Goal: Task Accomplishment & Management: Use online tool/utility

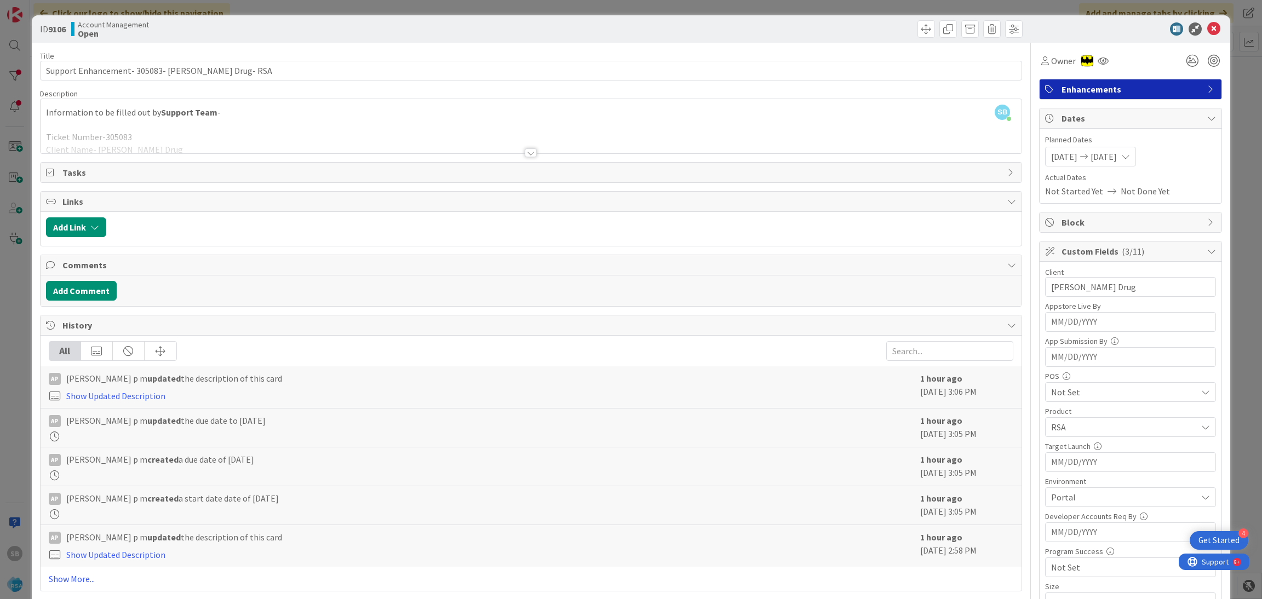
click at [1194, 35] on div at bounding box center [1125, 28] width 194 height 13
click at [1208, 33] on icon at bounding box center [1214, 28] width 13 height 13
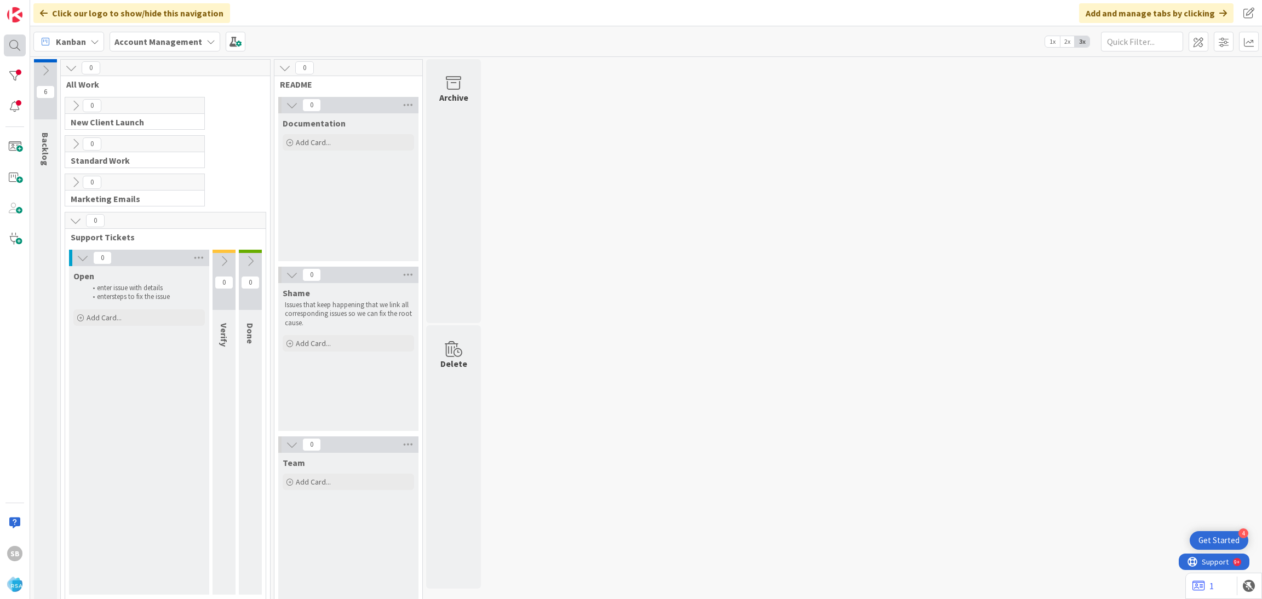
click at [8, 41] on div at bounding box center [15, 46] width 22 height 22
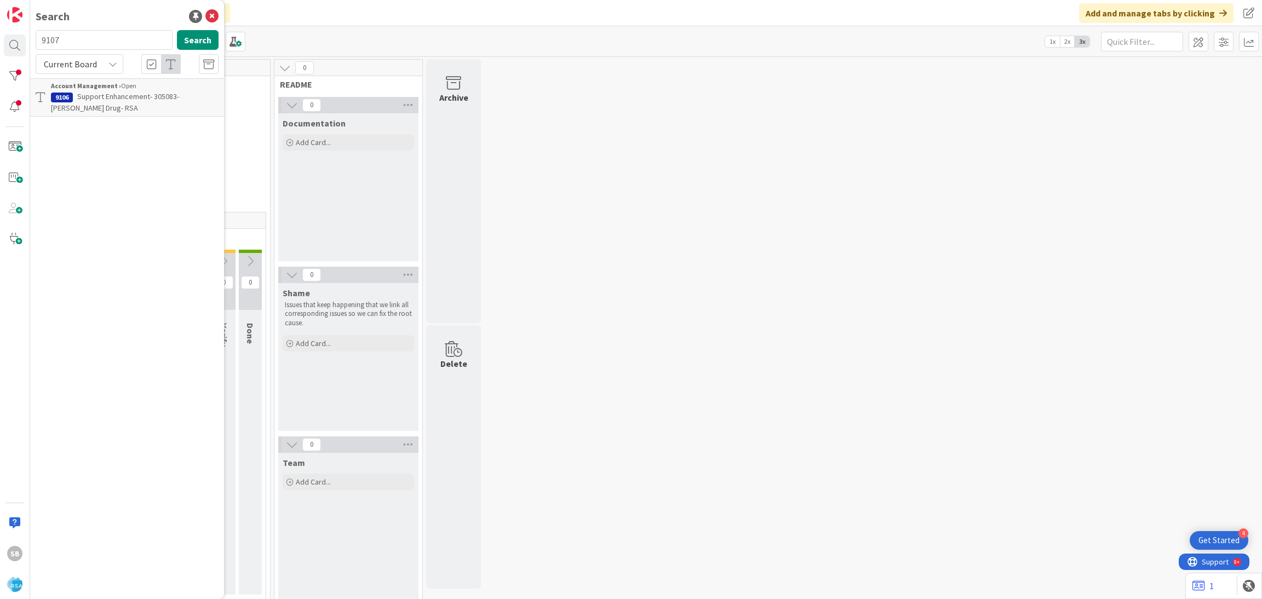
type input "9107"
click at [164, 88] on div "Account Management › Open" at bounding box center [135, 86] width 168 height 10
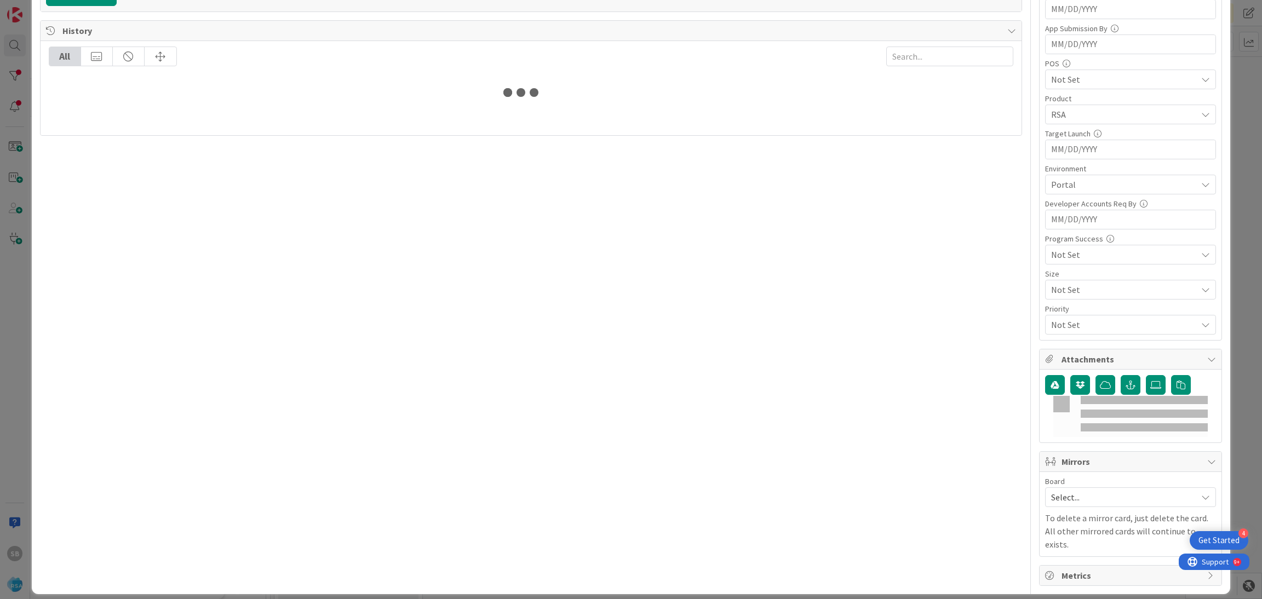
scroll to position [277, 0]
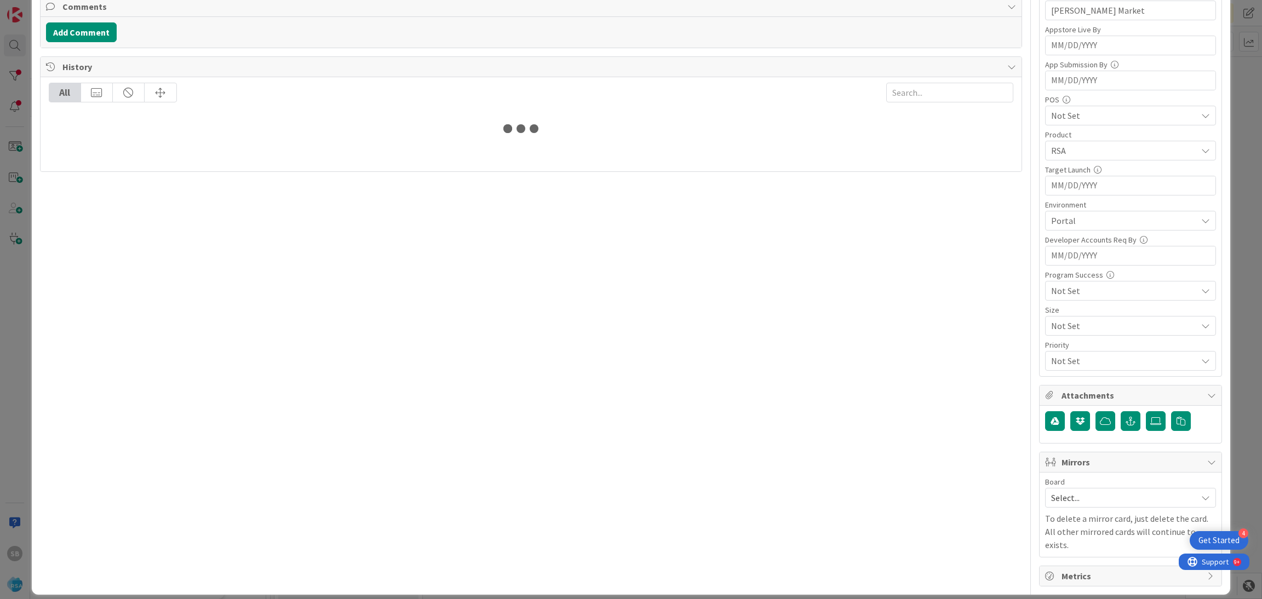
click at [1051, 497] on span "Select..." at bounding box center [1121, 497] width 140 height 15
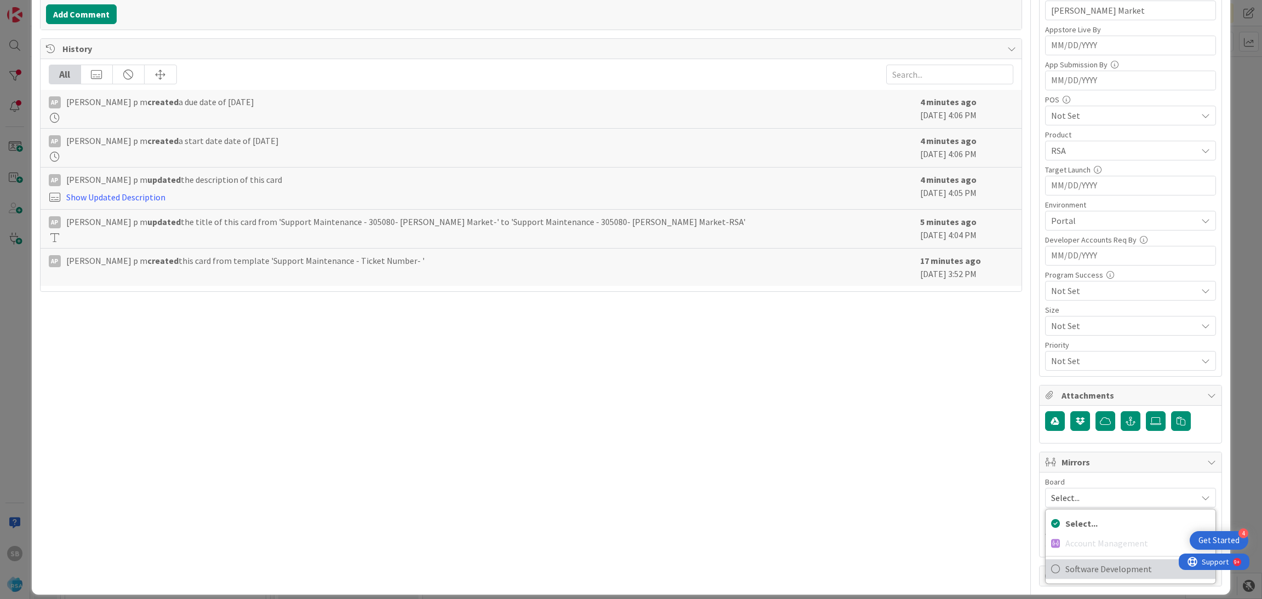
click at [1051, 569] on icon at bounding box center [1055, 569] width 9 height 16
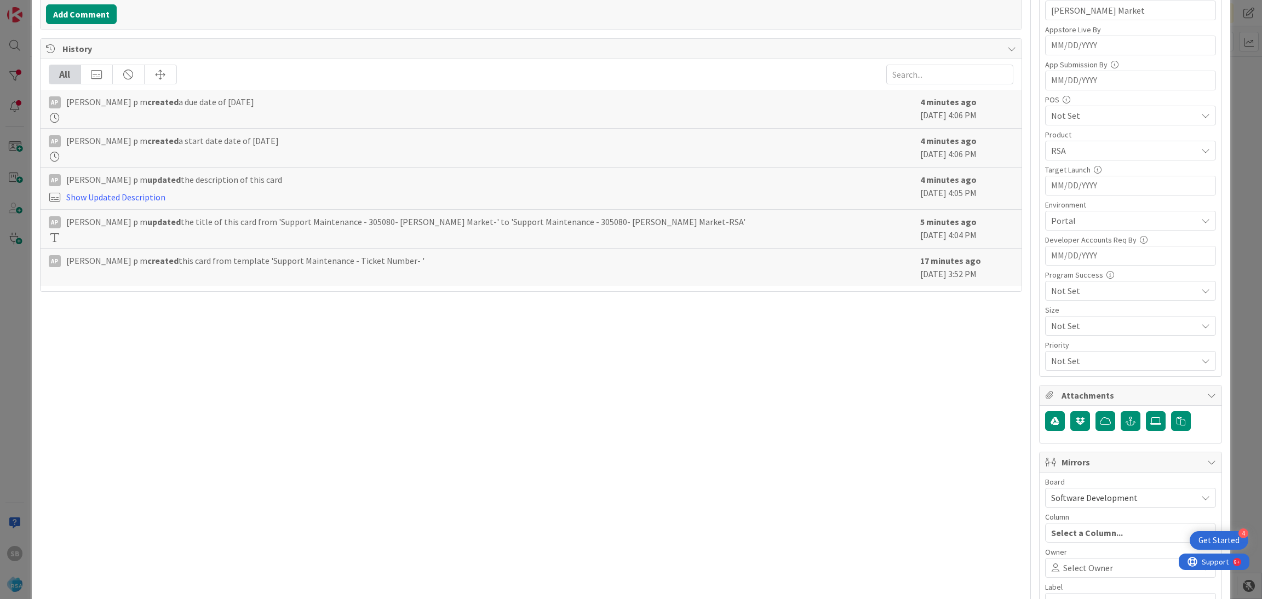
click at [1048, 569] on icon at bounding box center [1055, 568] width 15 height 9
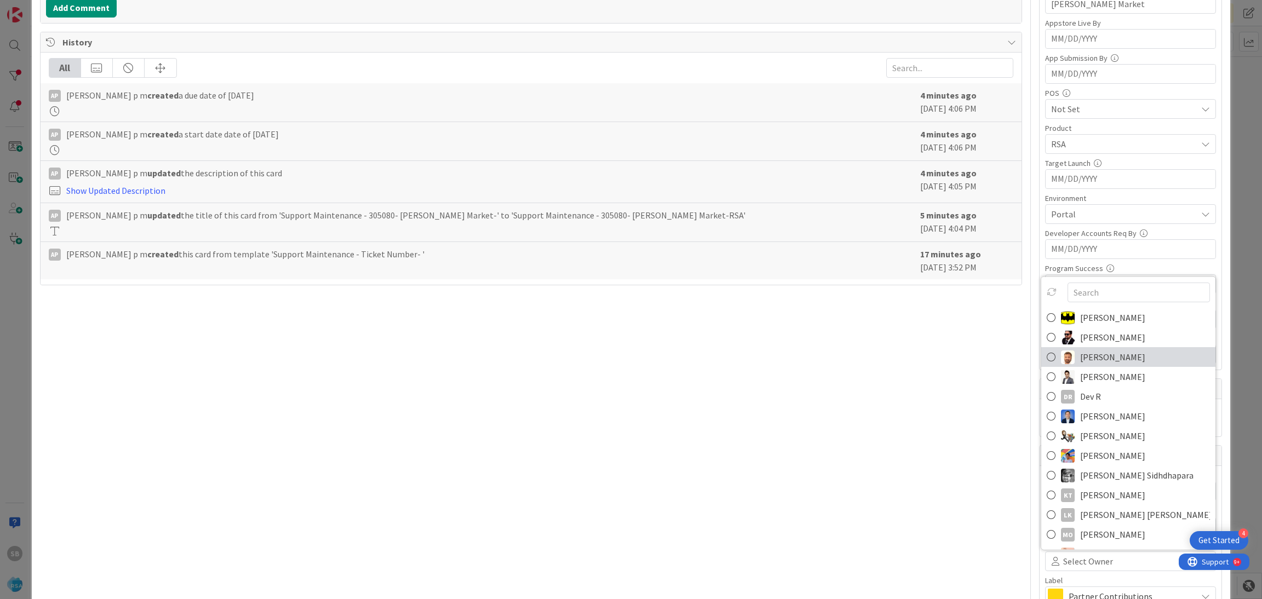
click at [1061, 355] on img at bounding box center [1068, 357] width 14 height 14
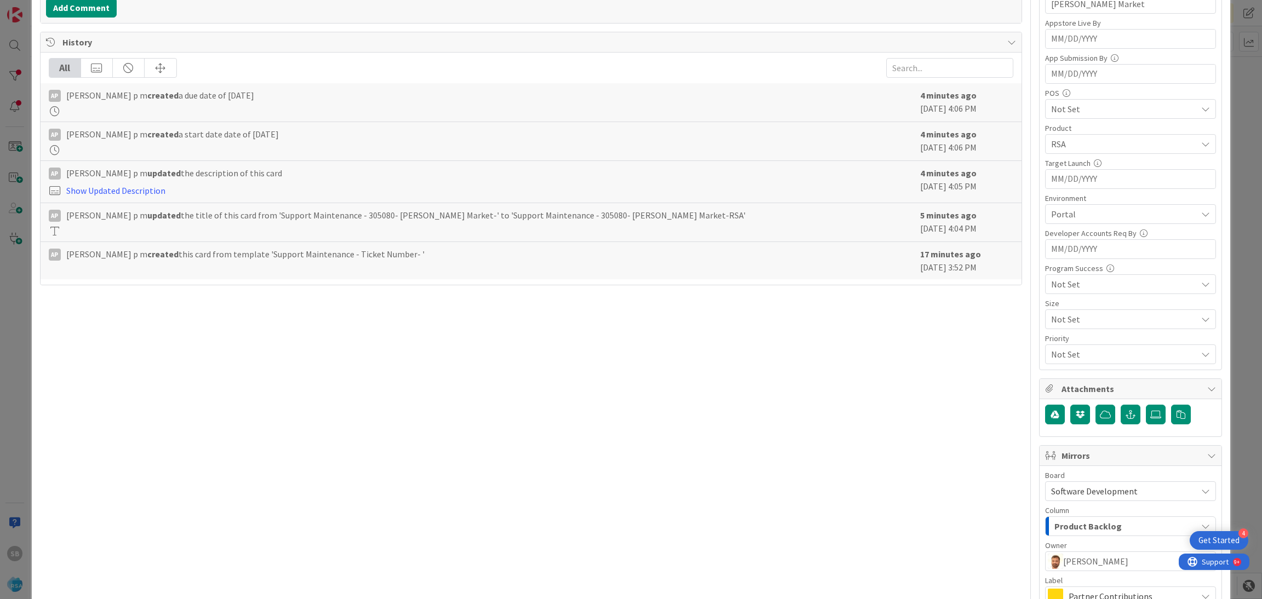
scroll to position [407, 0]
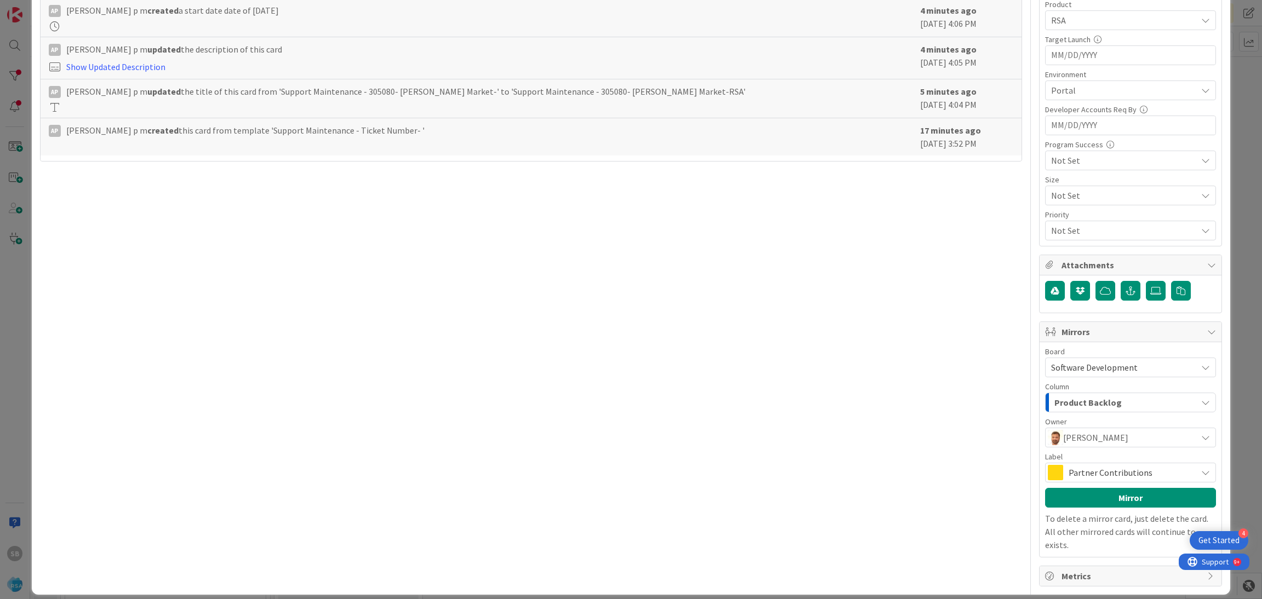
click at [1103, 471] on span "Partner Contributions" at bounding box center [1130, 472] width 123 height 15
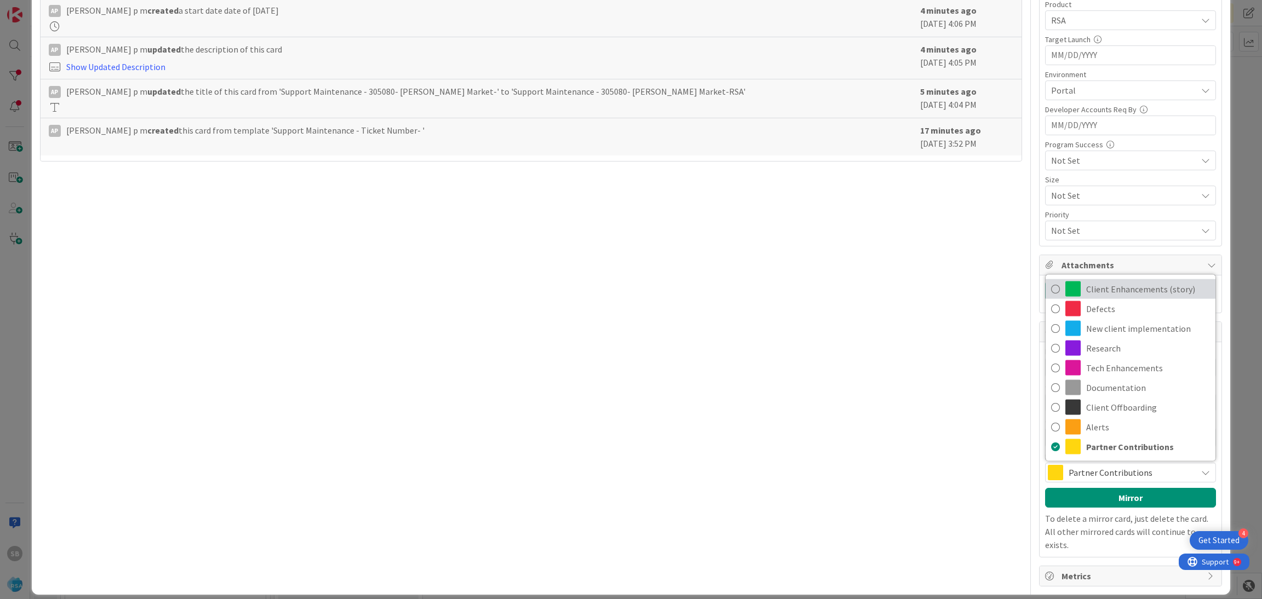
click at [1101, 293] on span "Client Enhancements (story)" at bounding box center [1148, 289] width 124 height 16
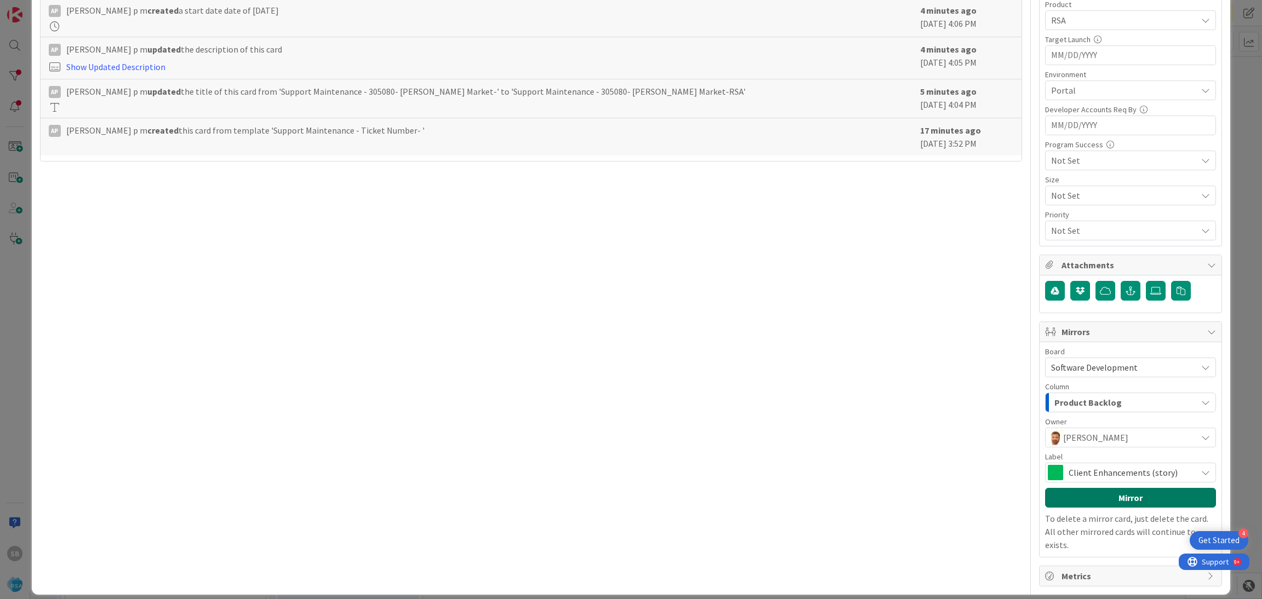
click at [1073, 500] on button "Mirror" at bounding box center [1130, 498] width 171 height 20
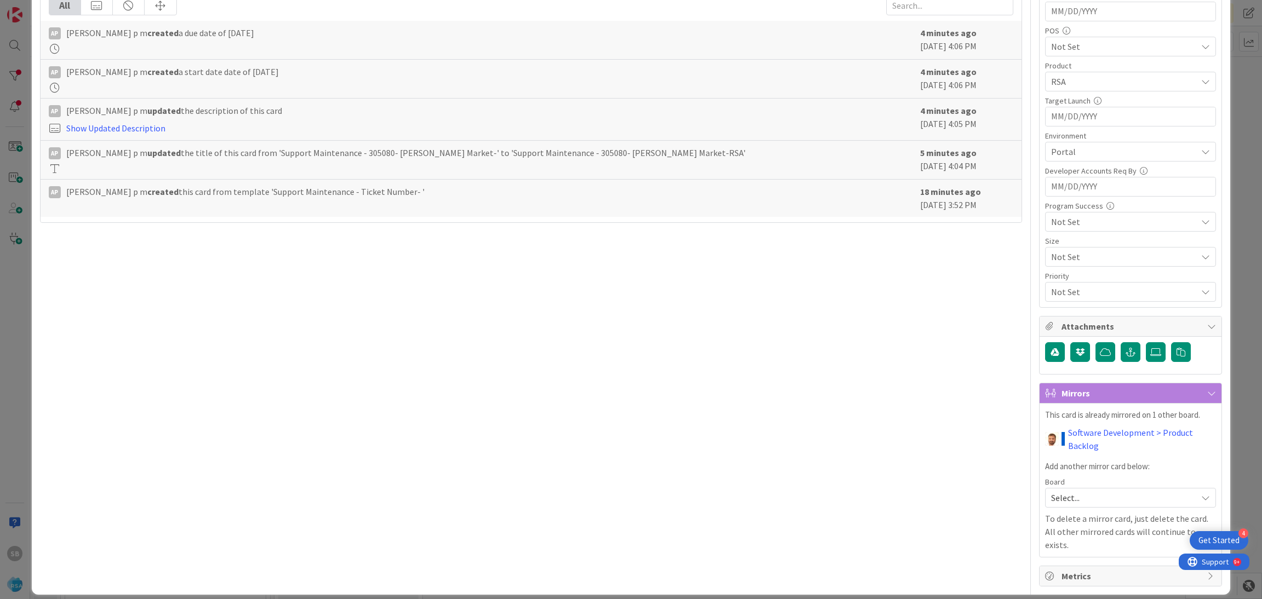
scroll to position [0, 0]
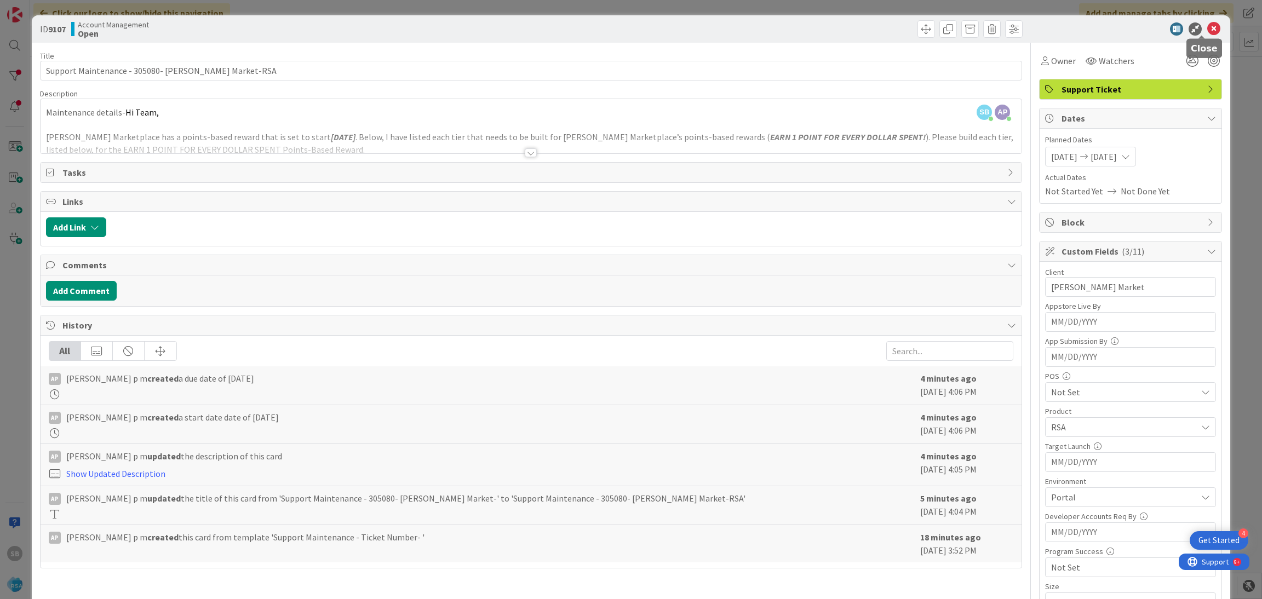
click at [1208, 27] on icon at bounding box center [1214, 28] width 13 height 13
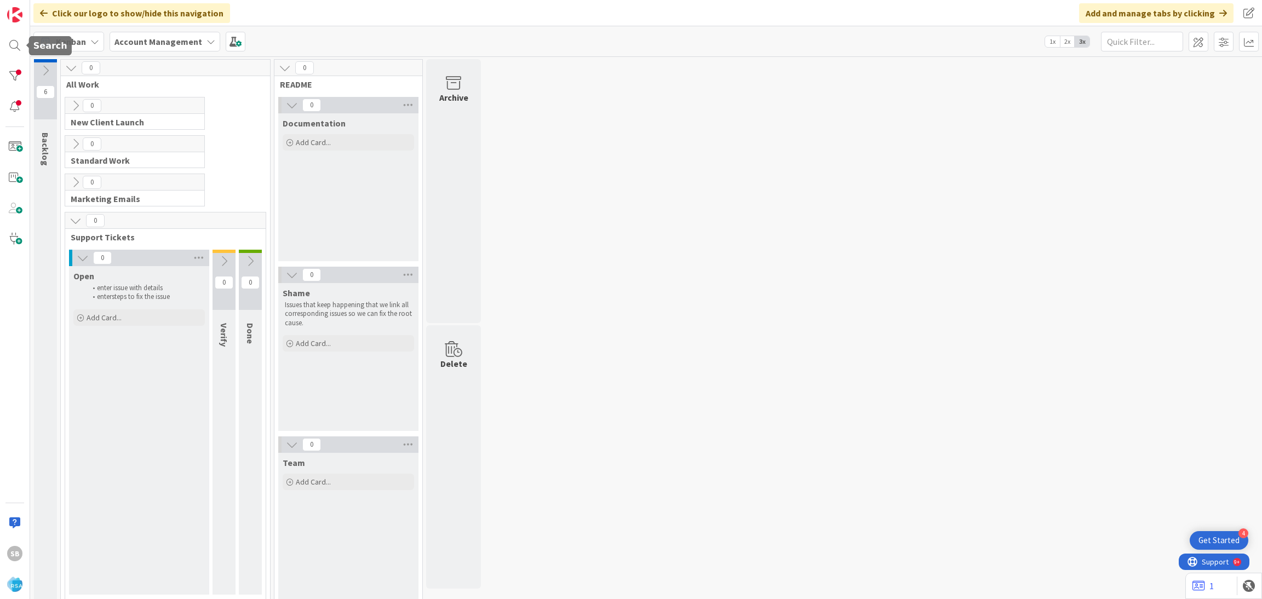
click at [25, 44] on div at bounding box center [26, 45] width 3 height 7
click at [1, 39] on div "SB" at bounding box center [15, 299] width 30 height 599
click at [2, 41] on div "SB" at bounding box center [15, 299] width 30 height 599
click at [15, 49] on div at bounding box center [15, 46] width 22 height 22
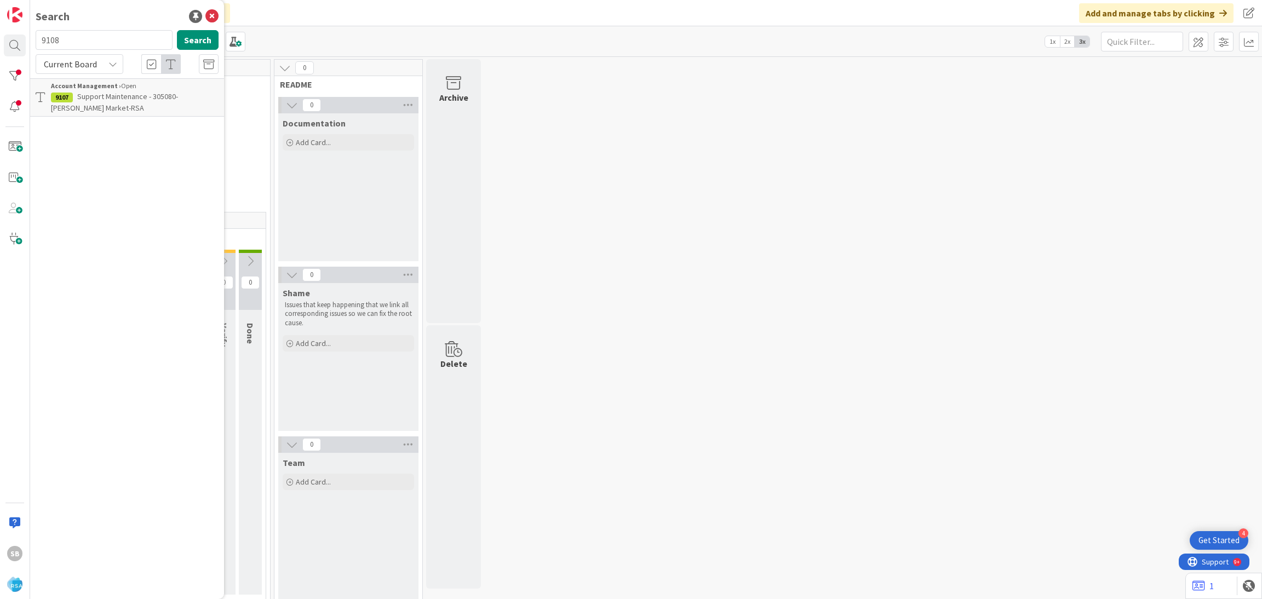
type input "9108"
click at [129, 95] on span "Support Enhancement- 304309- -WM Grocery- Rsa" at bounding box center [123, 101] width 144 height 21
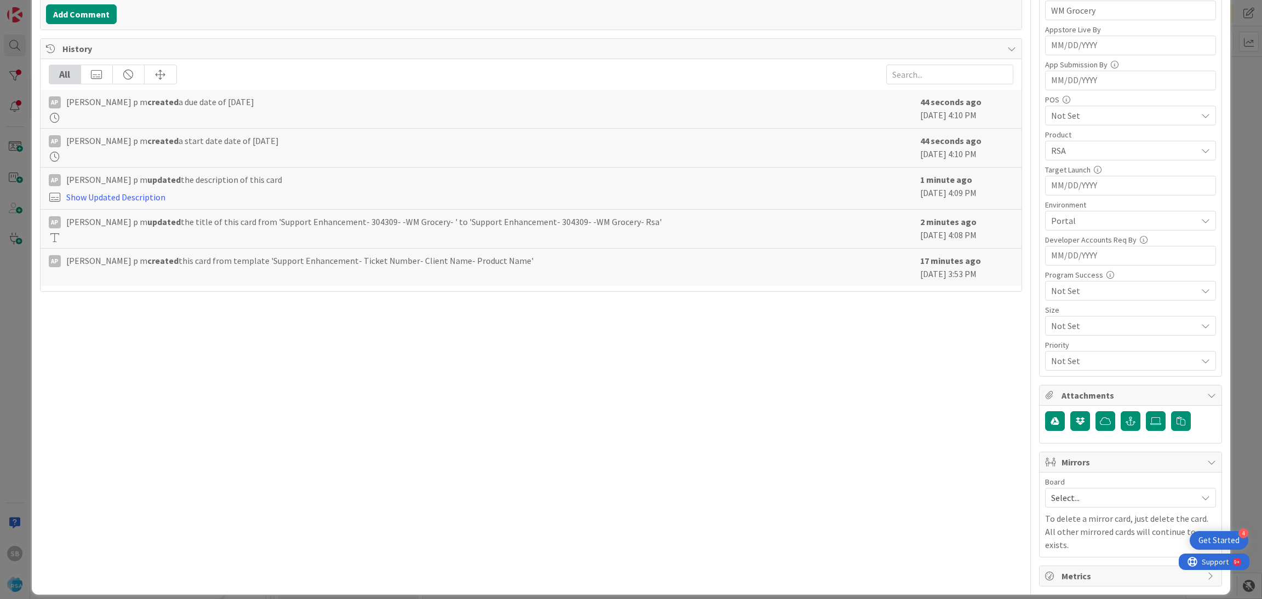
click at [1070, 494] on span "Select..." at bounding box center [1121, 497] width 140 height 15
click at [1069, 570] on span "Software Development" at bounding box center [1138, 569] width 145 height 16
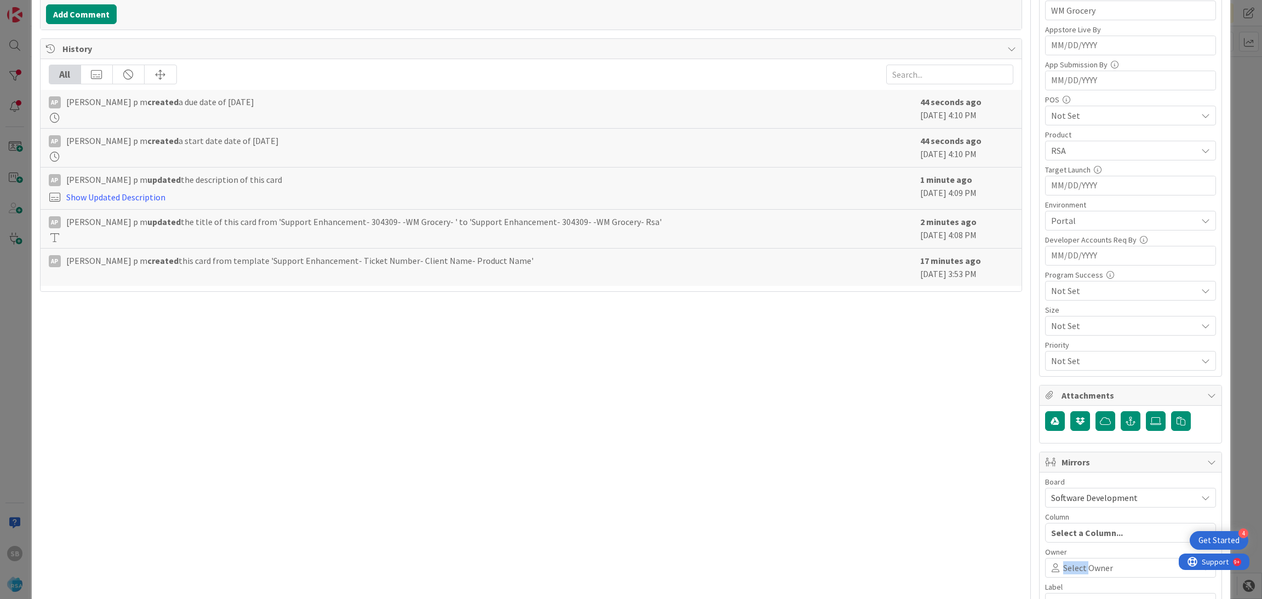
click at [1069, 570] on span "Select Owner" at bounding box center [1088, 568] width 50 height 13
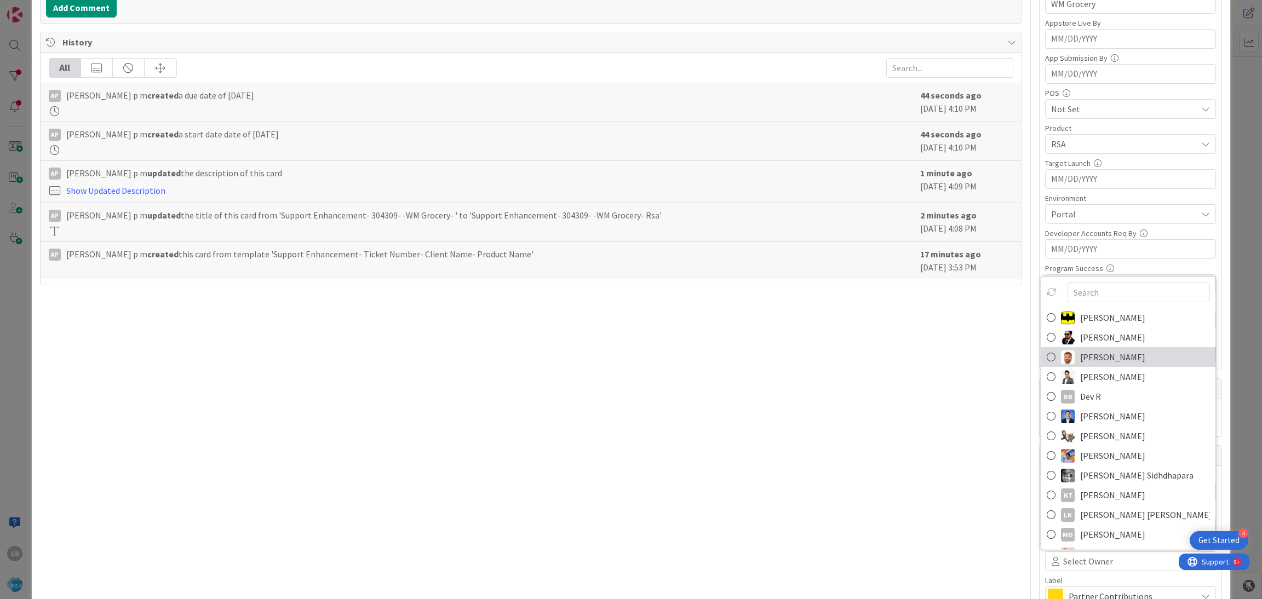
click at [1089, 359] on span "[PERSON_NAME]" at bounding box center [1112, 357] width 65 height 16
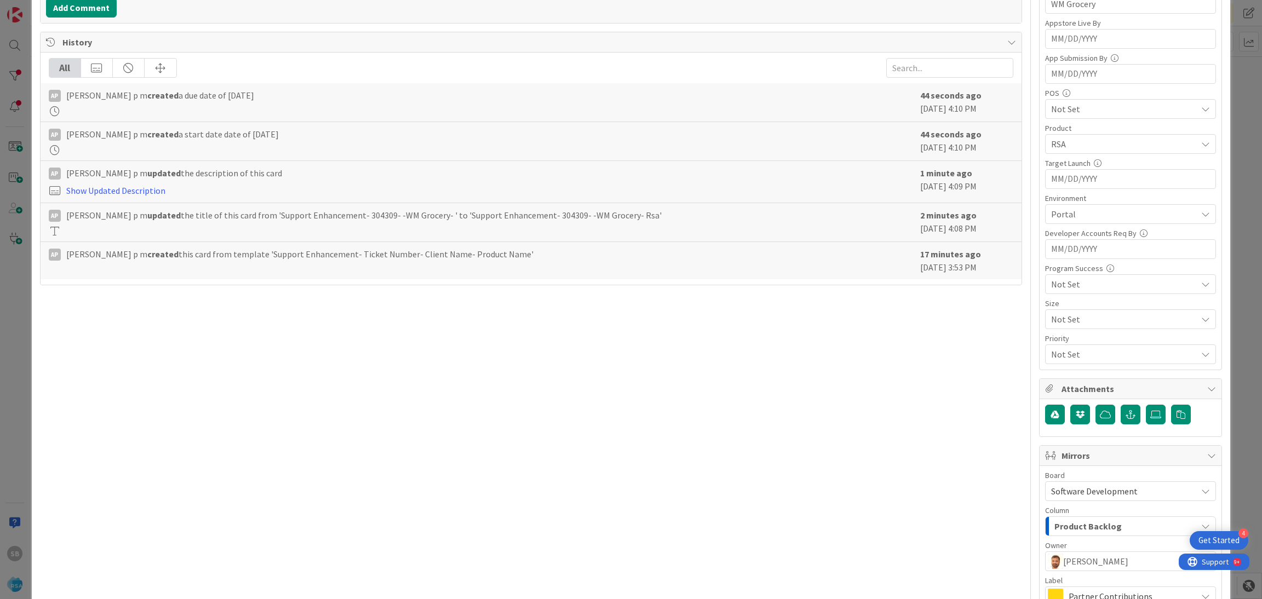
scroll to position [407, 0]
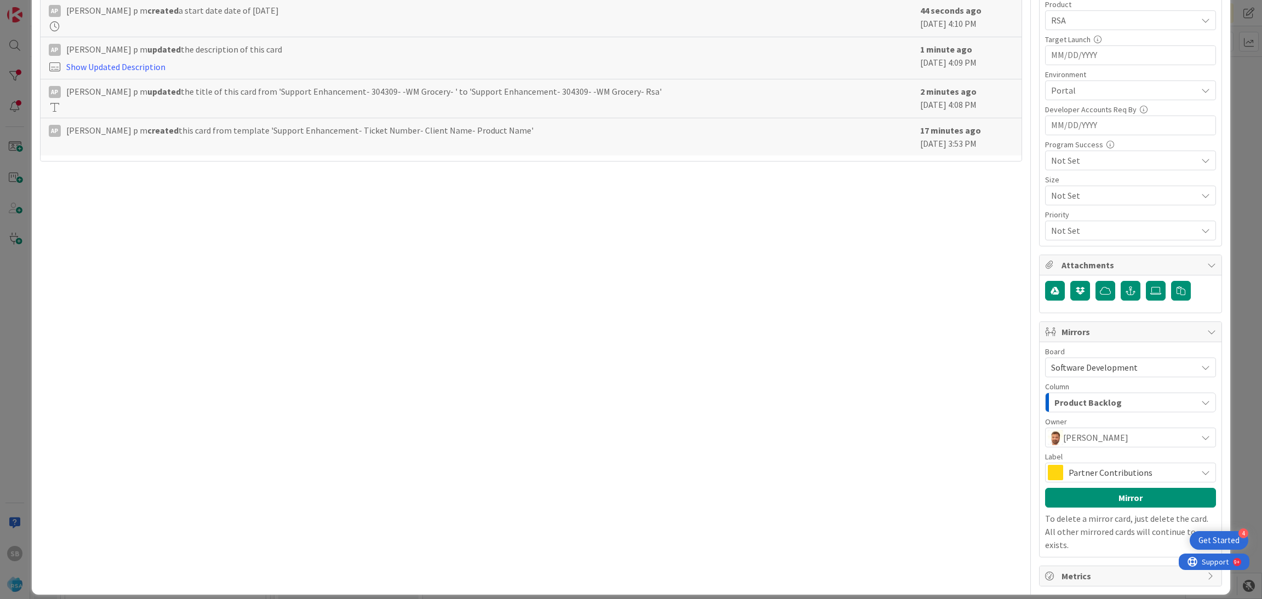
click at [1102, 474] on span "Partner Contributions" at bounding box center [1130, 472] width 123 height 15
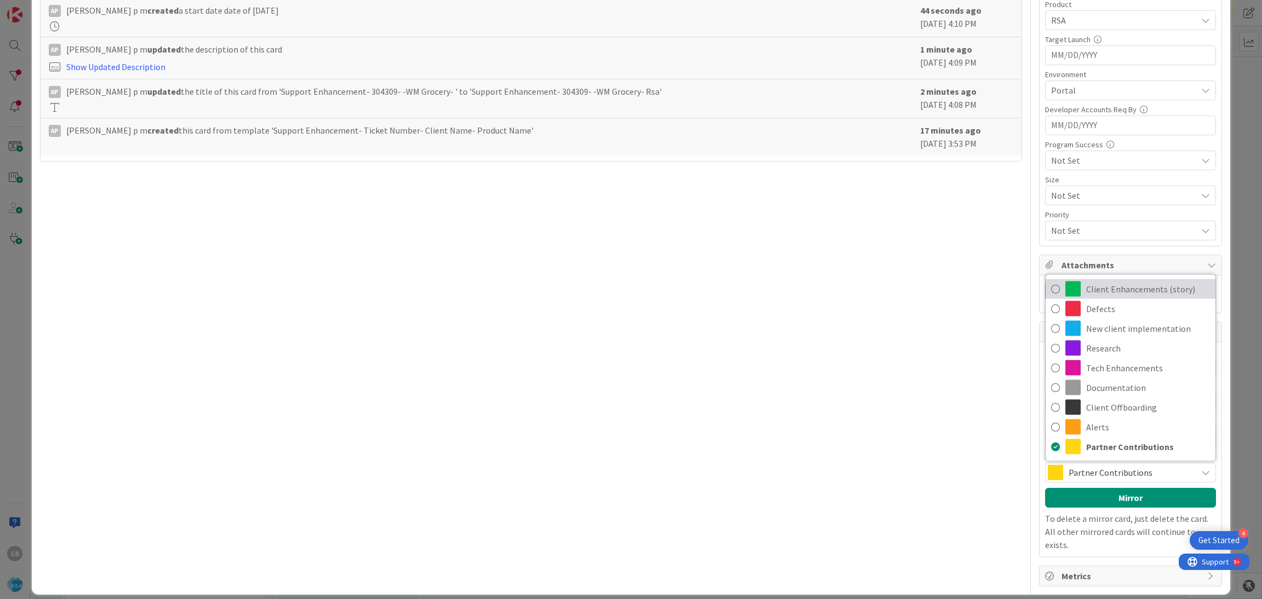
click at [1107, 298] on span "Client Enhancements (story)" at bounding box center [1148, 289] width 124 height 16
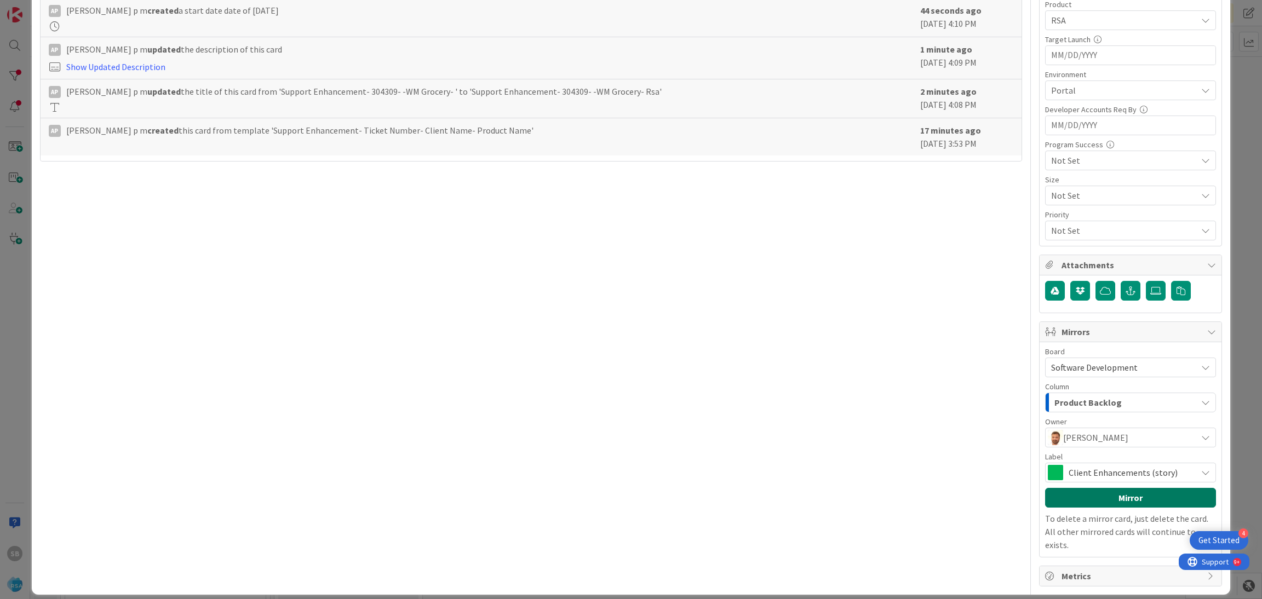
click at [1101, 493] on button "Mirror" at bounding box center [1130, 498] width 171 height 20
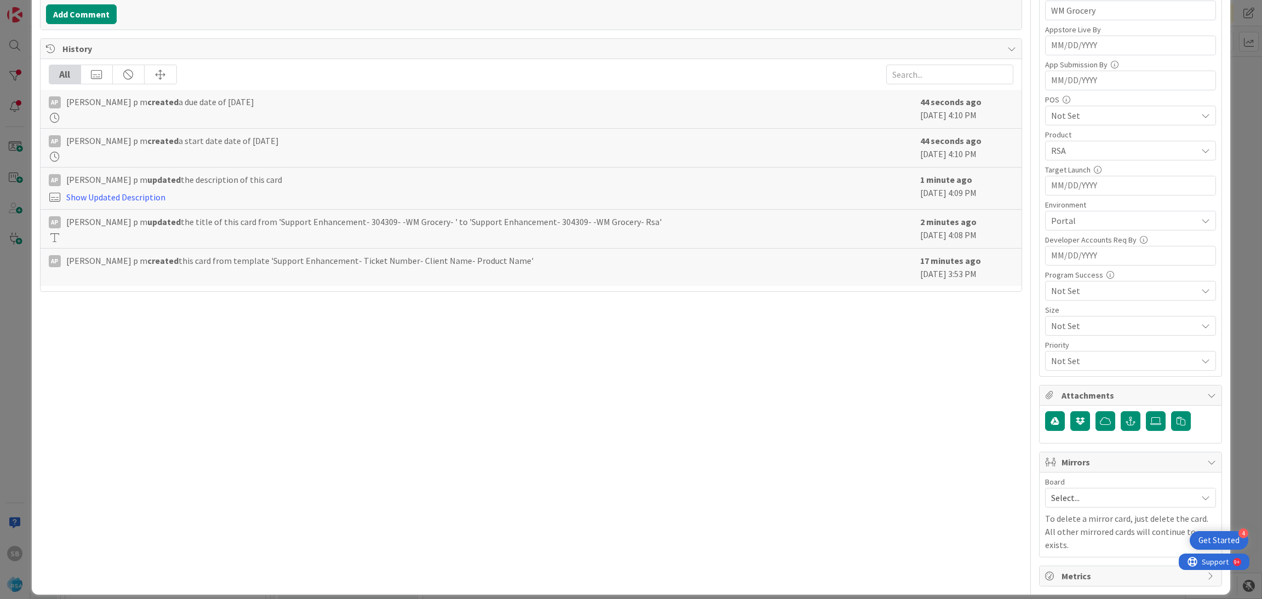
type input "Support Enhancement- 304309-WM Grocery- Rsa"
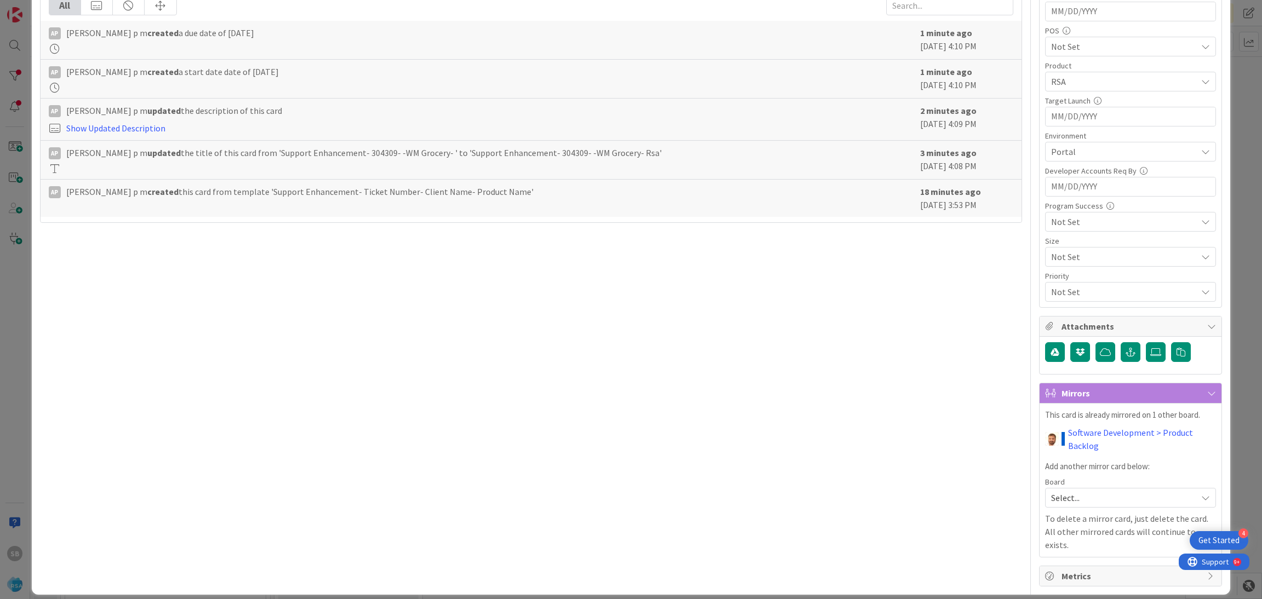
scroll to position [0, 0]
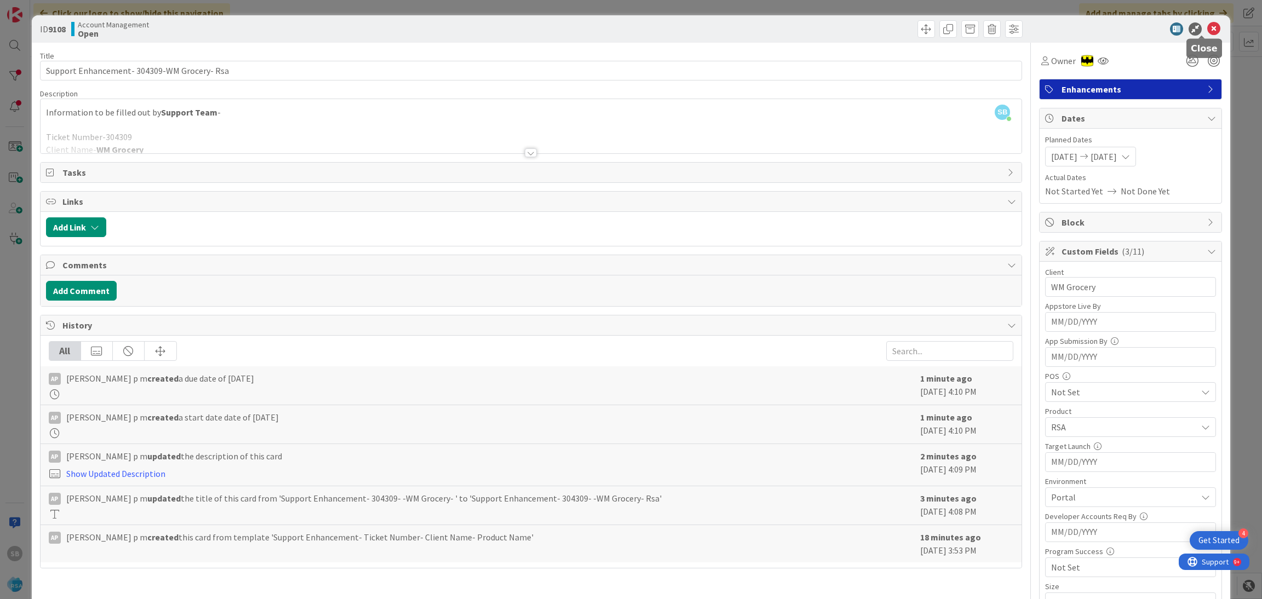
click at [1208, 26] on icon at bounding box center [1214, 28] width 13 height 13
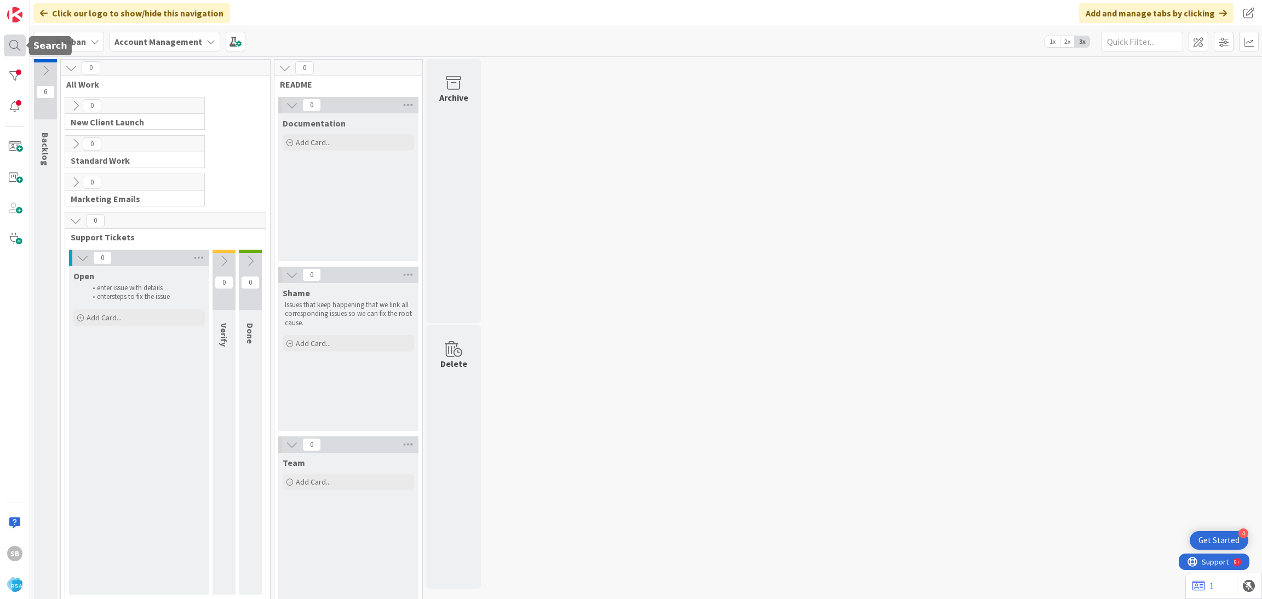
click at [15, 46] on div at bounding box center [15, 46] width 22 height 22
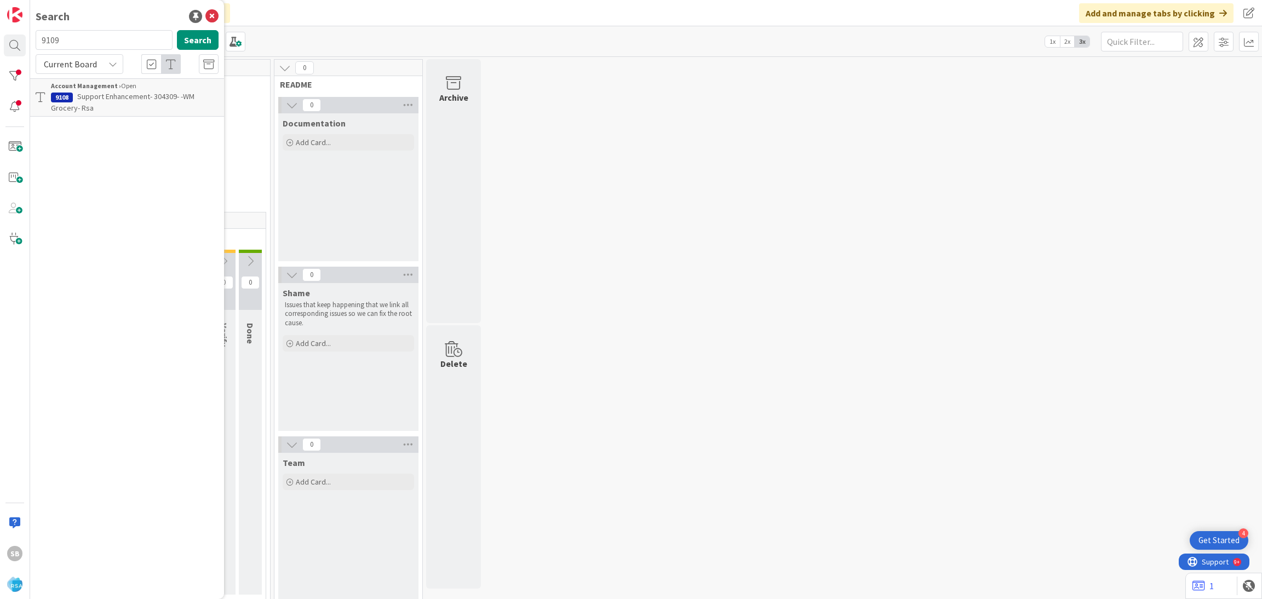
type input "9109"
click at [150, 83] on div "Account Management › Open" at bounding box center [135, 86] width 168 height 10
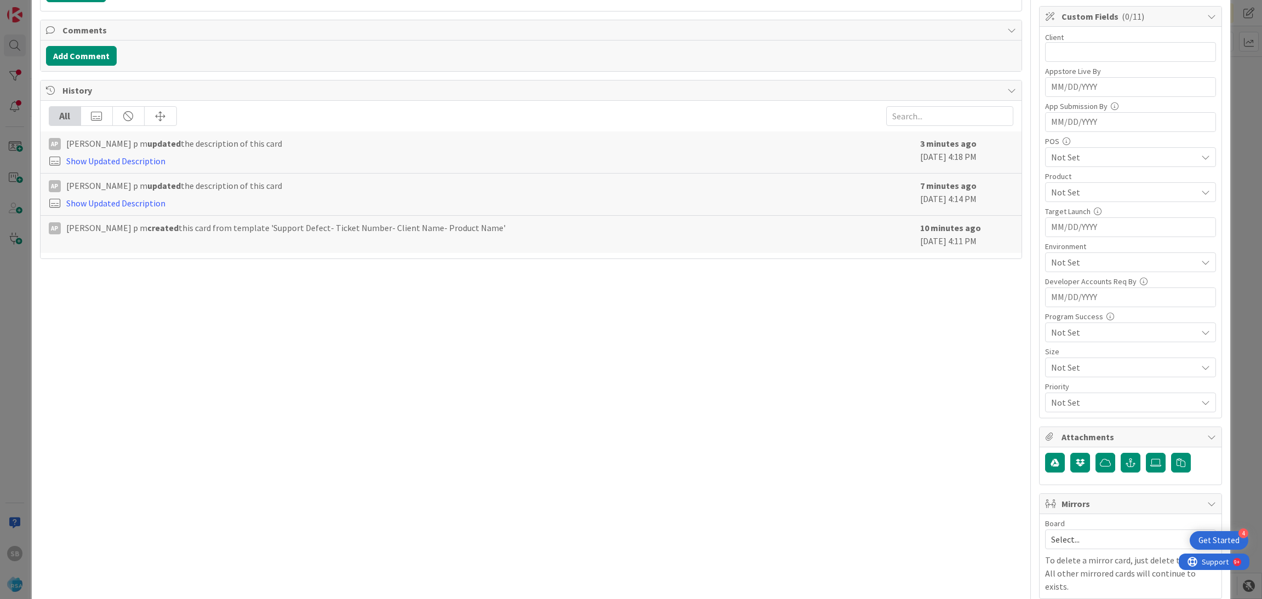
scroll to position [277, 0]
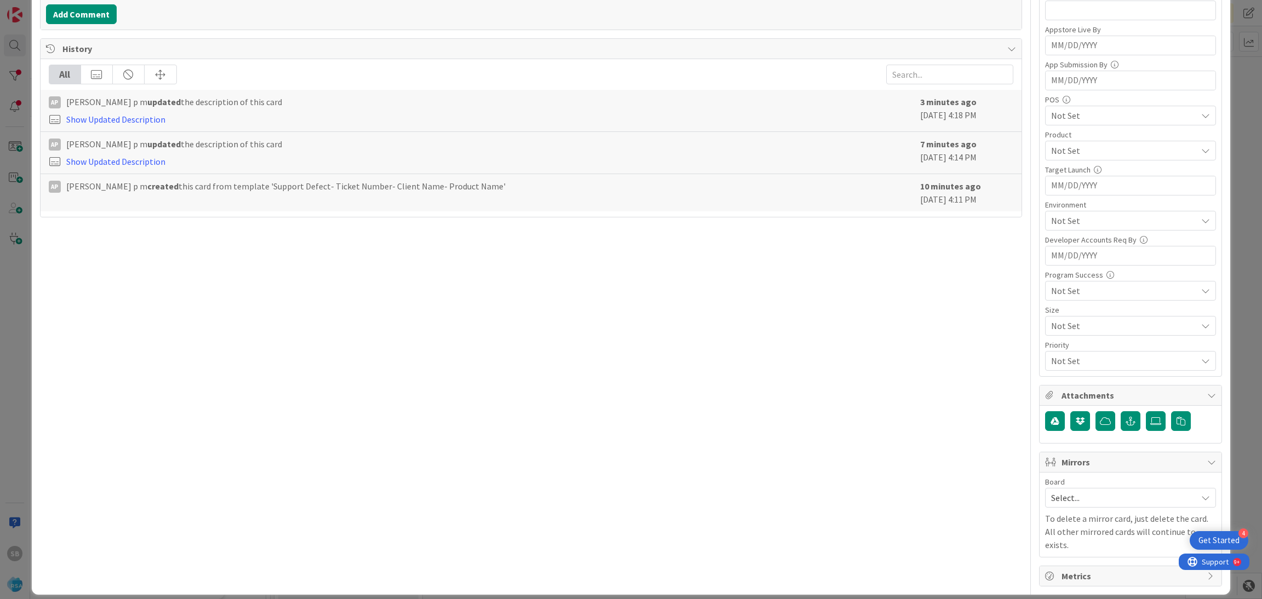
click at [1079, 500] on span "Select..." at bounding box center [1121, 497] width 140 height 15
click at [1079, 563] on span "Software Development" at bounding box center [1138, 569] width 145 height 16
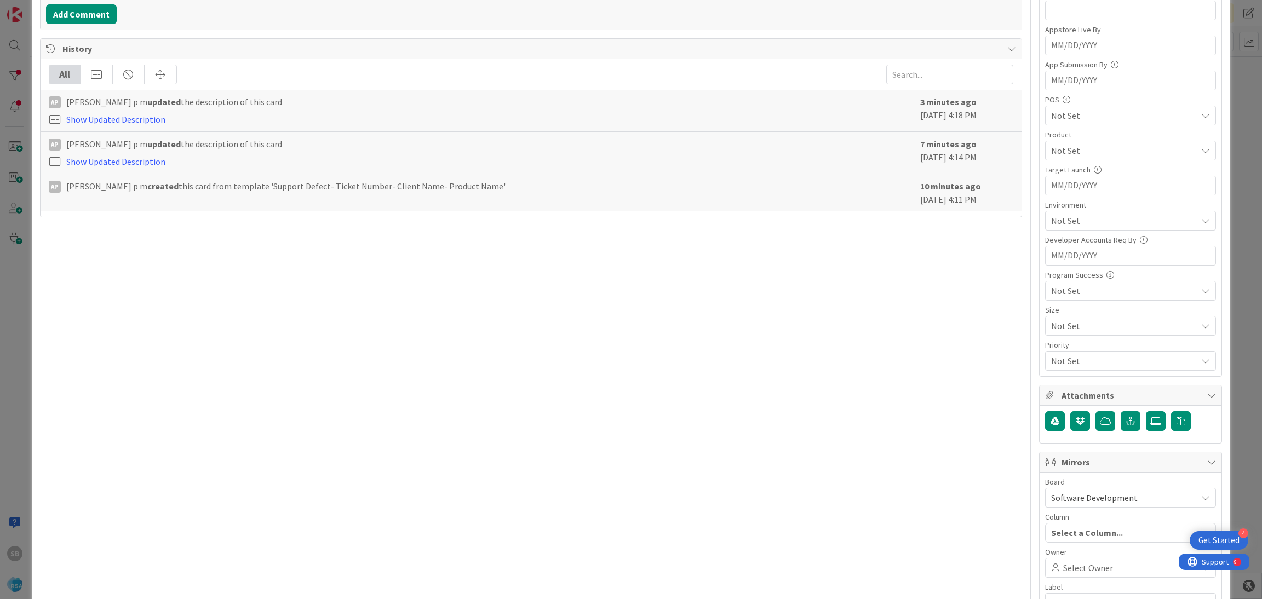
click at [1079, 563] on span "Select Owner" at bounding box center [1088, 568] width 50 height 13
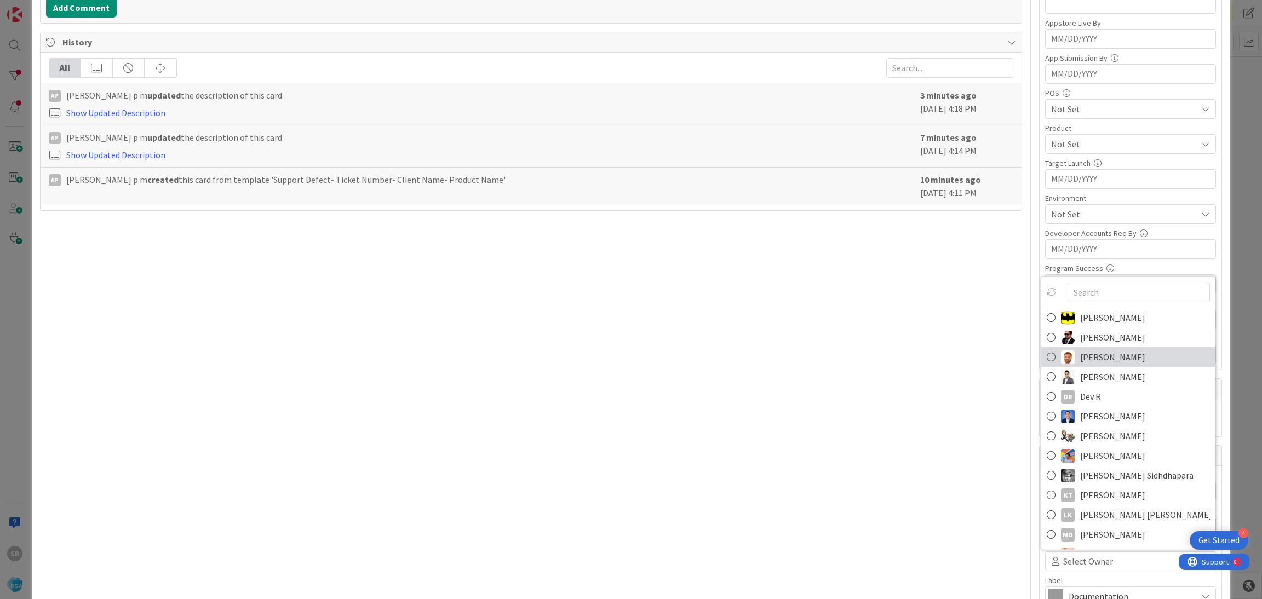
click at [1104, 353] on span "[PERSON_NAME]" at bounding box center [1112, 357] width 65 height 16
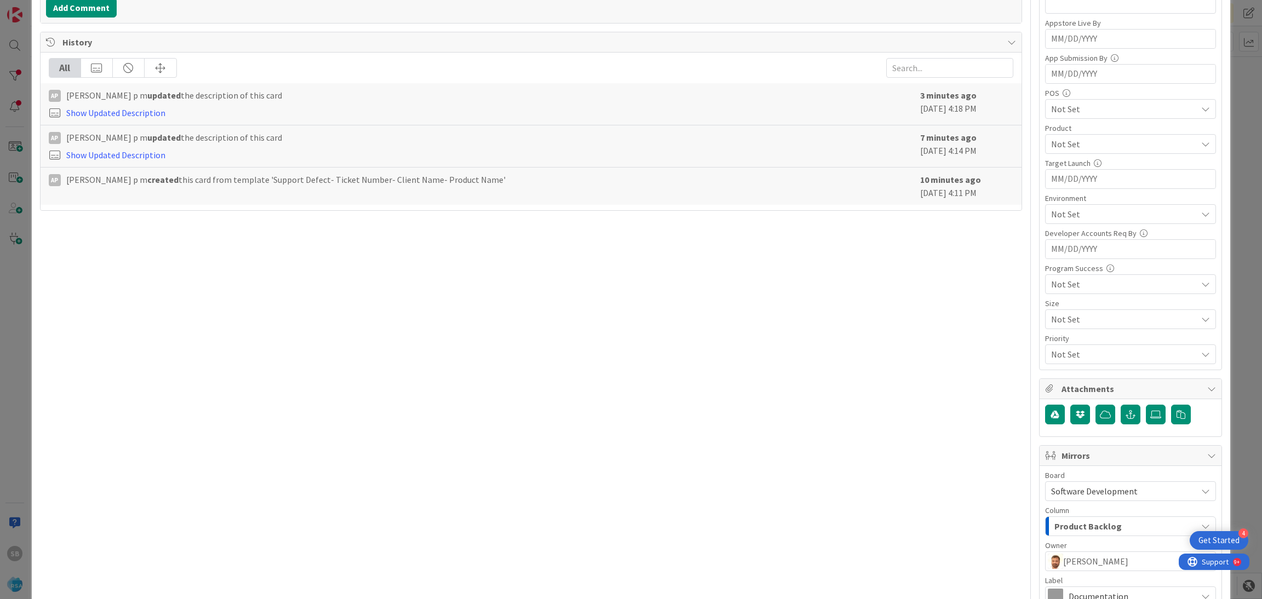
scroll to position [407, 0]
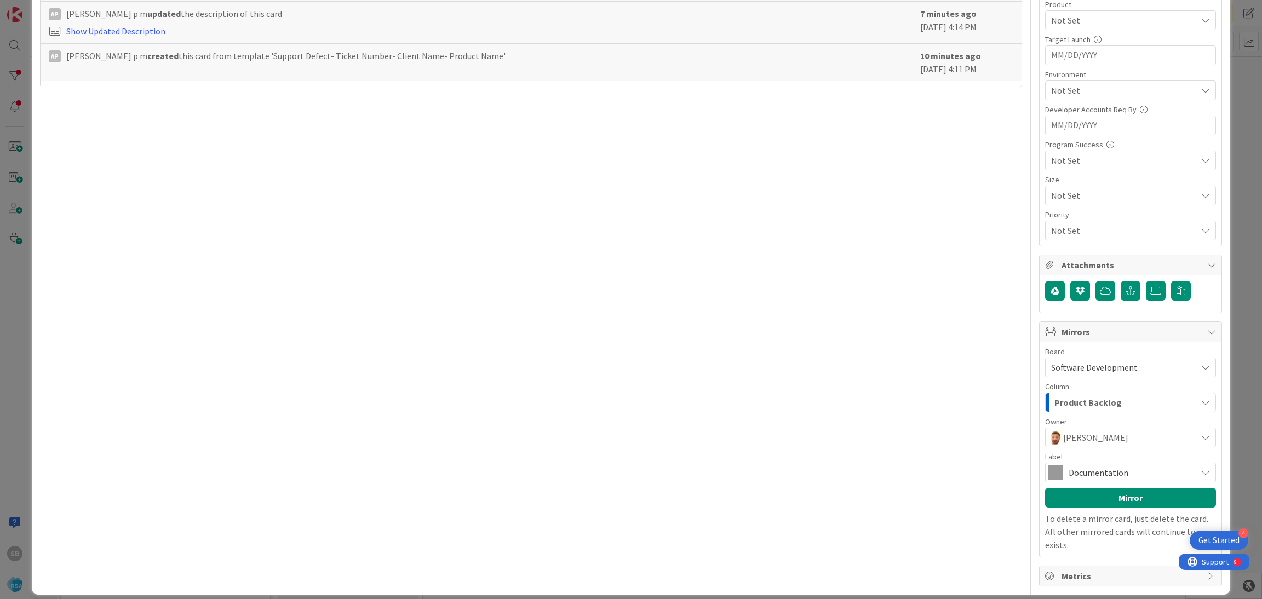
click at [1109, 461] on div "Label" at bounding box center [1130, 457] width 171 height 8
click at [1103, 466] on div "Documentation" at bounding box center [1130, 473] width 171 height 20
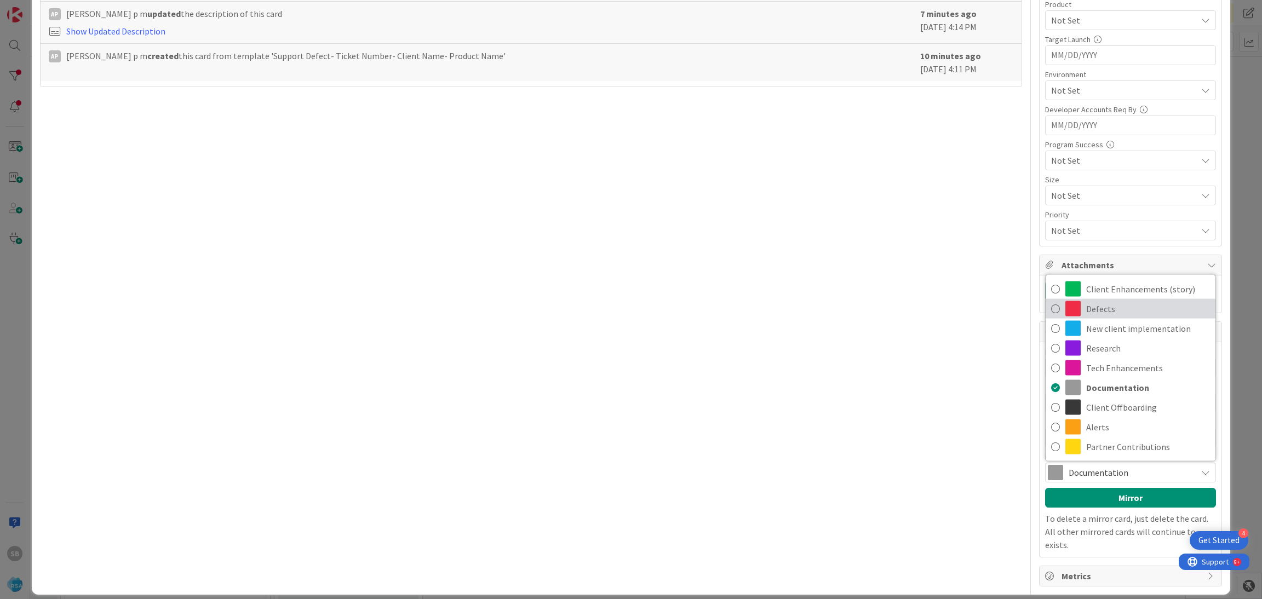
click at [1086, 303] on span "Defects" at bounding box center [1148, 309] width 124 height 16
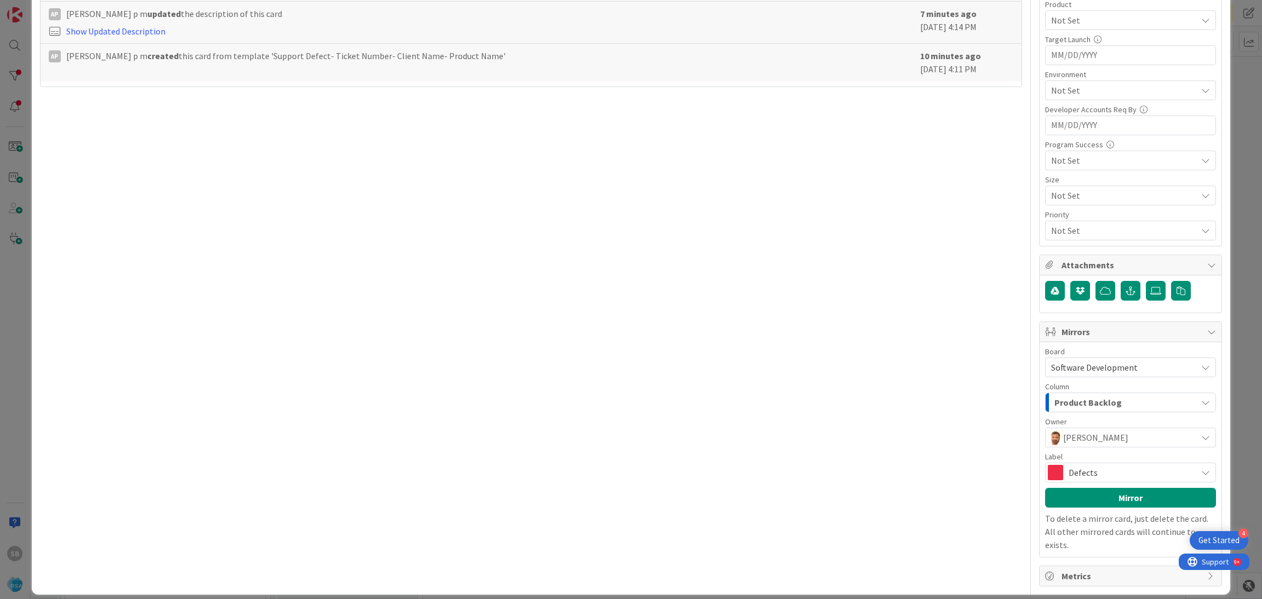
click at [1083, 511] on div "Board Software Development Account Management Software Development Column Produ…" at bounding box center [1130, 450] width 171 height 204
click at [1065, 500] on button "Mirror" at bounding box center [1130, 498] width 171 height 20
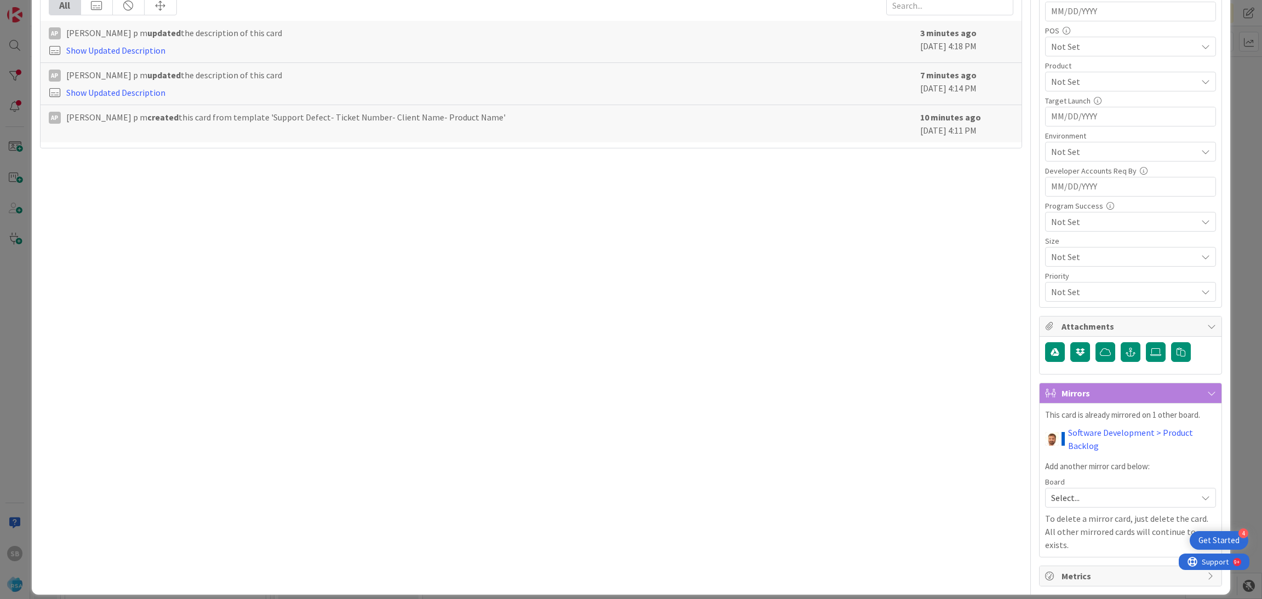
scroll to position [0, 0]
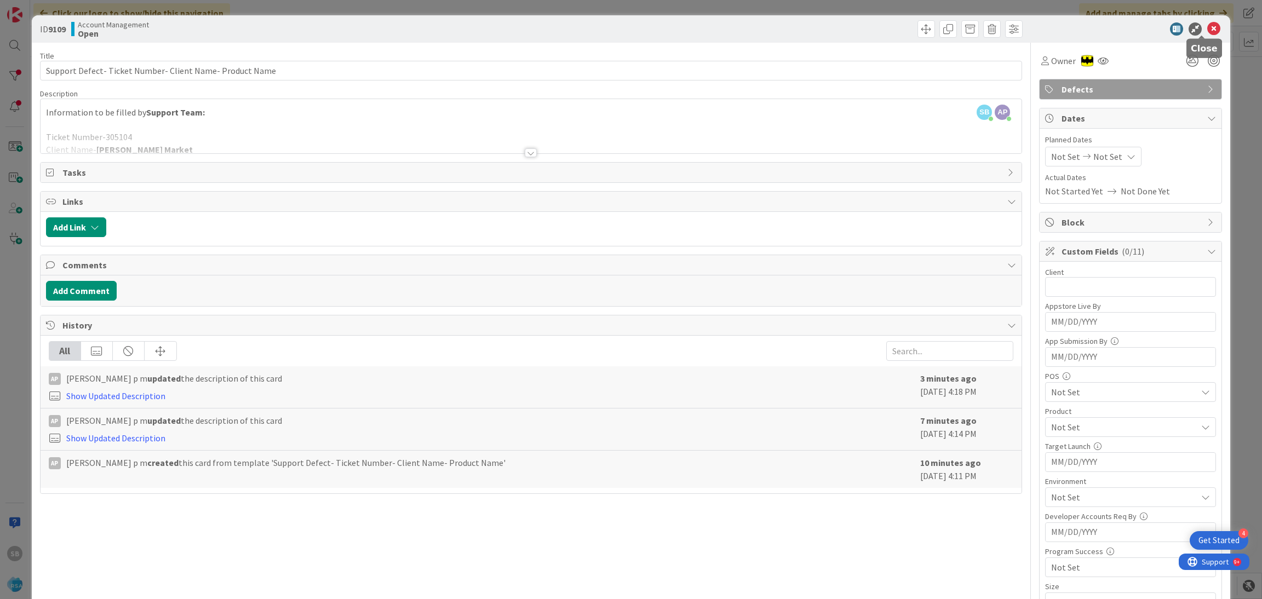
click at [1208, 31] on icon at bounding box center [1214, 28] width 13 height 13
